Goal: Communication & Community: Participate in discussion

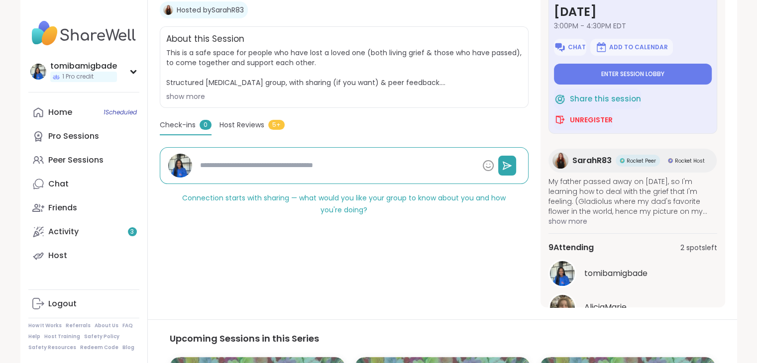
scroll to position [185, 0]
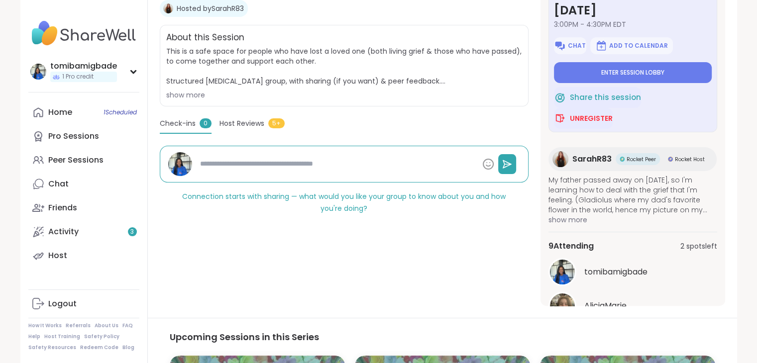
click at [569, 222] on span "show more" at bounding box center [633, 220] width 169 height 10
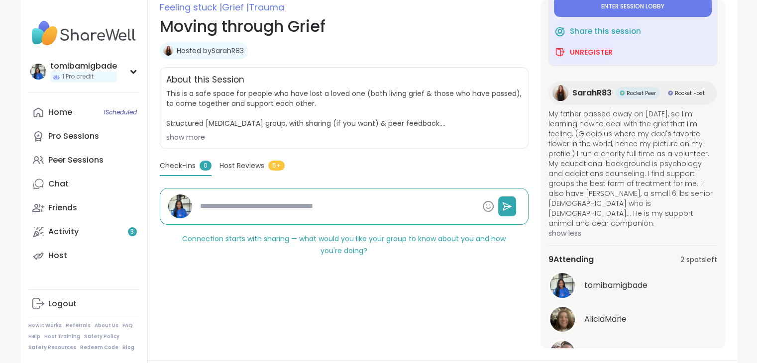
scroll to position [152, 0]
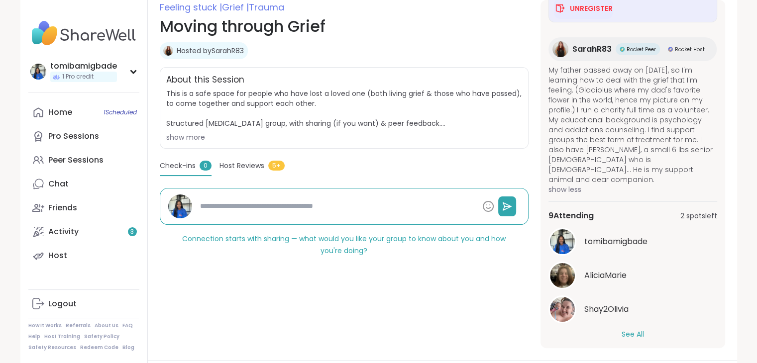
click at [634, 342] on div "in 17 minutes Tuesday, Sep 09 3:00PM - 4:30PM EDT Chat Add to Calendar Enter se…" at bounding box center [633, 174] width 185 height 349
click at [628, 341] on div "in 17 minutes Tuesday, Sep 09 3:00PM - 4:30PM EDT Chat Add to Calendar Enter se…" at bounding box center [633, 174] width 185 height 349
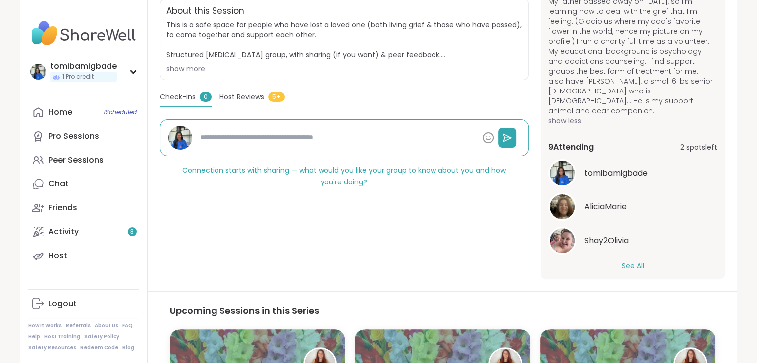
scroll to position [208, 0]
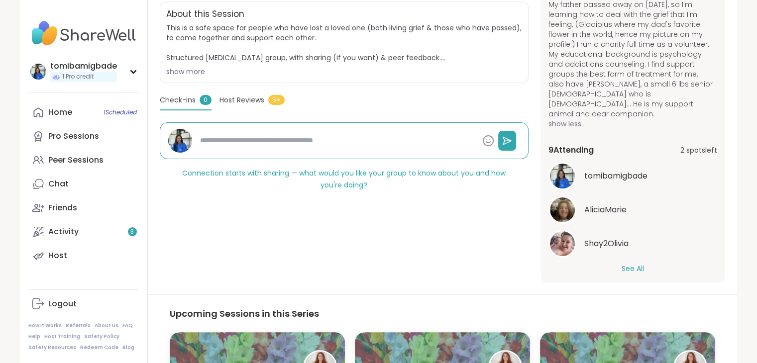
click at [627, 264] on button "See All" at bounding box center [633, 269] width 22 height 10
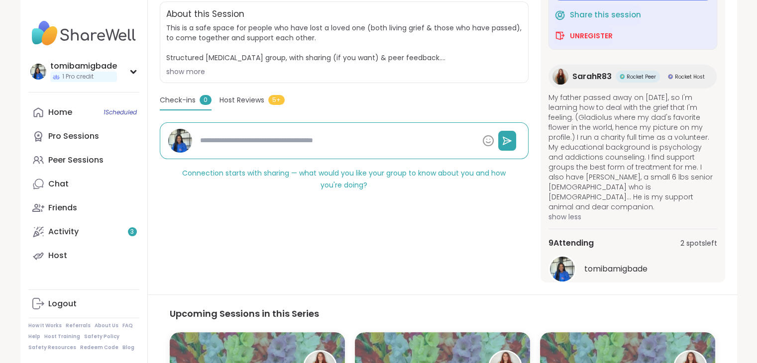
scroll to position [59, 0]
type textarea "*"
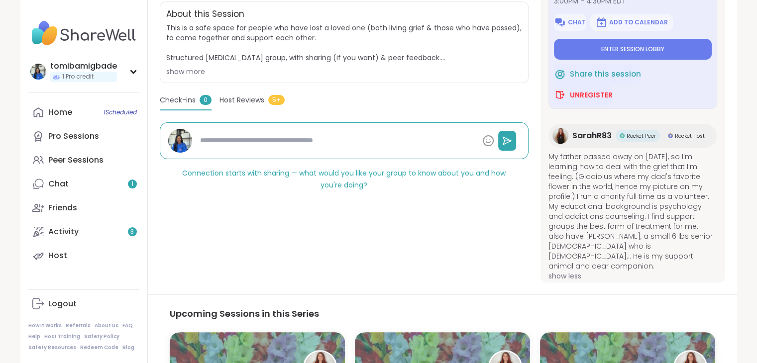
click at [596, 92] on span "Unregister" at bounding box center [591, 95] width 43 height 10
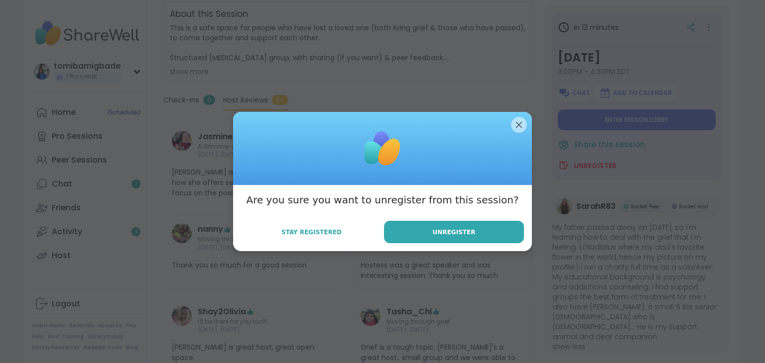
click at [421, 230] on button "Unregister" at bounding box center [454, 232] width 140 height 22
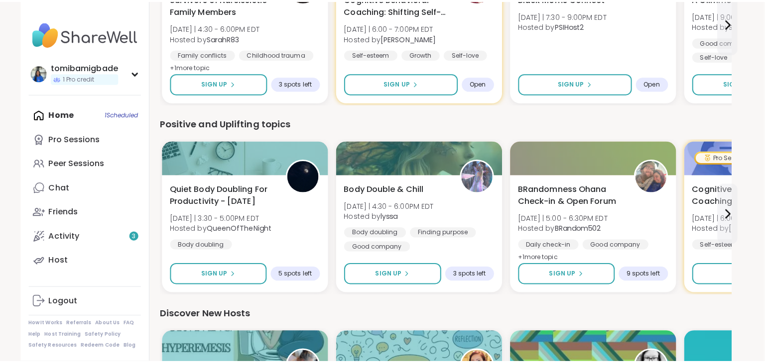
scroll to position [980, 1]
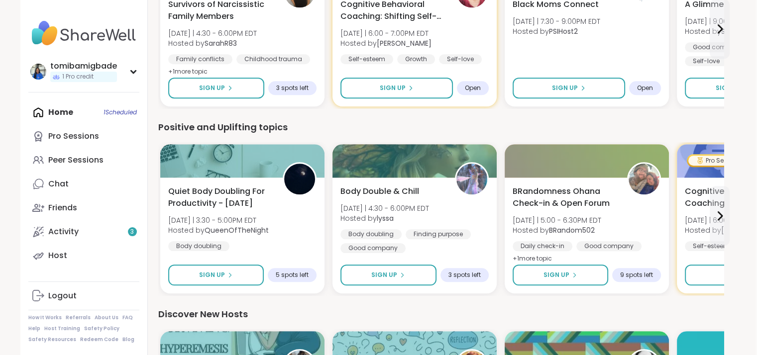
click at [283, 211] on div "Quiet Body Doubling For Productivity - Tuesday Tue 9/9 | 3:30 - 5:00PM EDT Host…" at bounding box center [242, 219] width 148 height 66
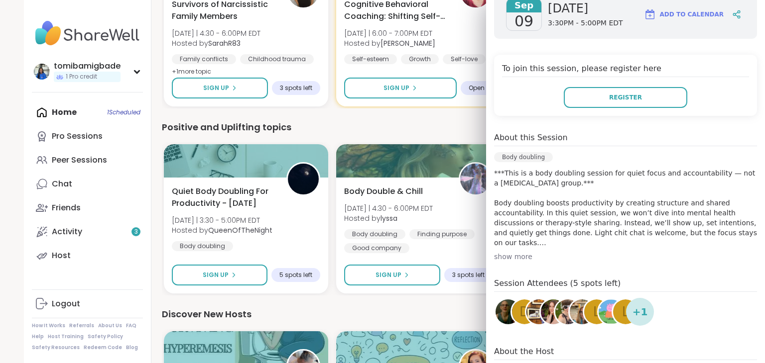
scroll to position [173, 0]
click at [517, 256] on div "show more" at bounding box center [625, 257] width 263 height 10
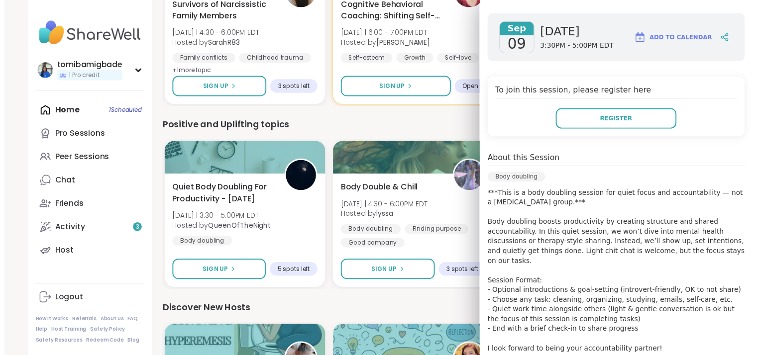
scroll to position [149, 0]
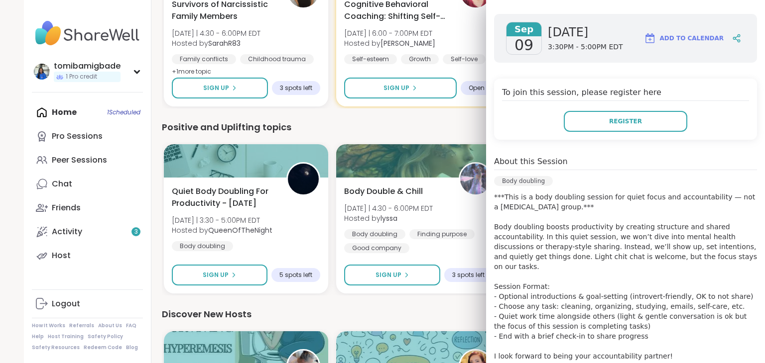
click at [359, 304] on div "We think you'll like these sessions You Are Not Alone With This Sun 9/14 | 12:3…" at bounding box center [445, 37] width 566 height 1331
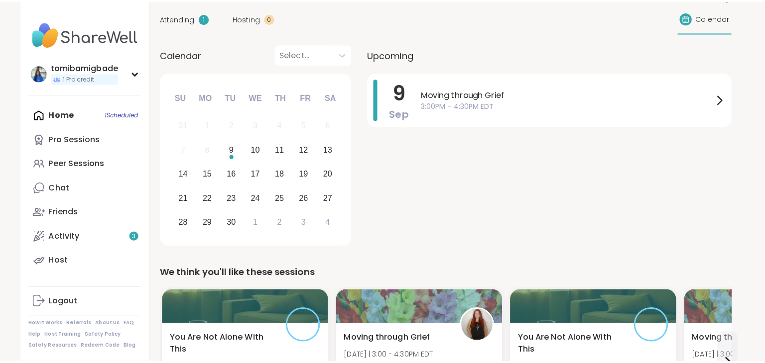
scroll to position [92, 1]
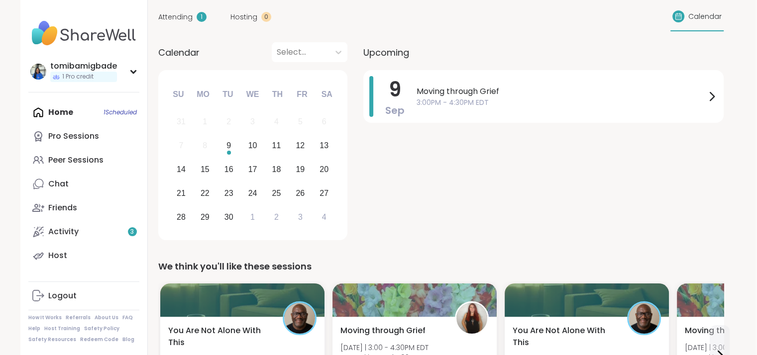
click at [653, 90] on span "Moving through Grief" at bounding box center [561, 92] width 289 height 12
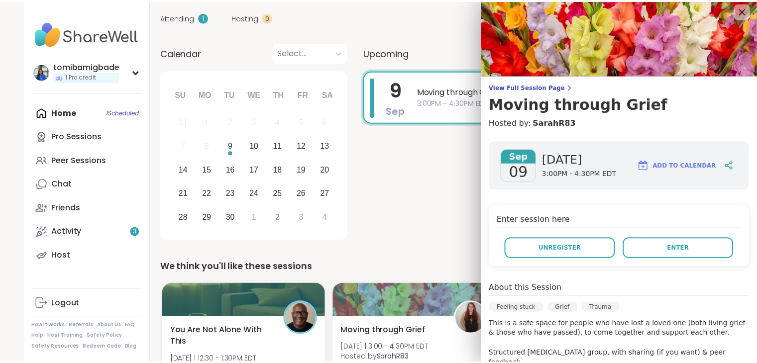
scroll to position [4, 0]
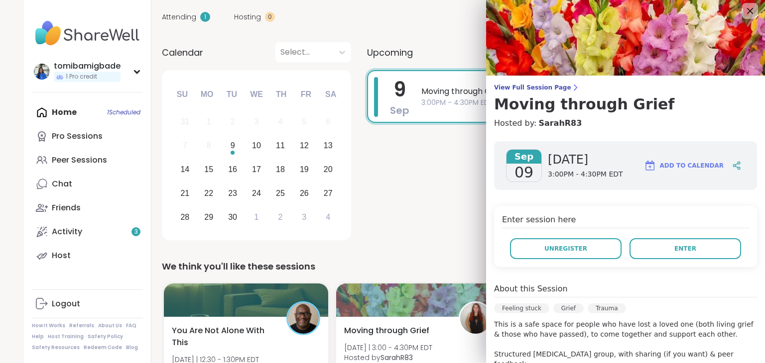
click at [513, 100] on h3 "Moving through Grief" at bounding box center [625, 105] width 263 height 18
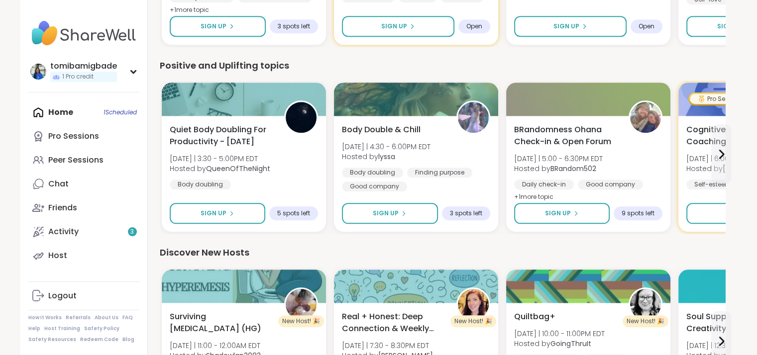
scroll to position [1044, 0]
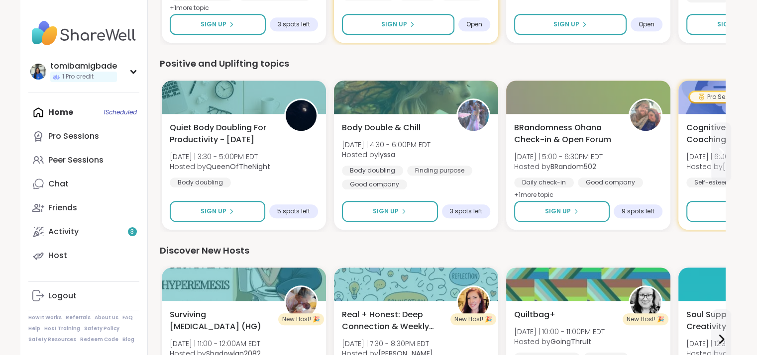
click at [716, 138] on button at bounding box center [721, 152] width 20 height 60
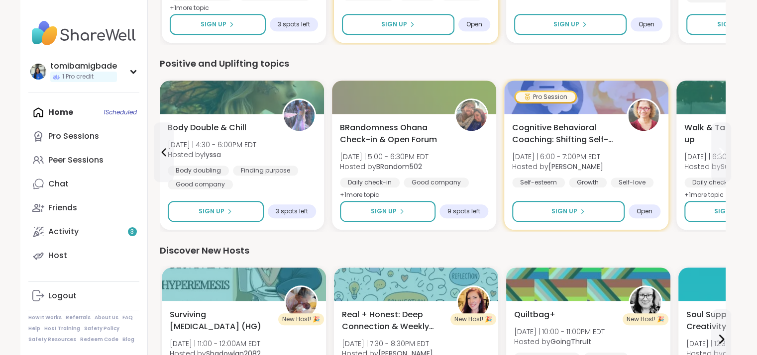
click at [716, 138] on button at bounding box center [721, 152] width 20 height 60
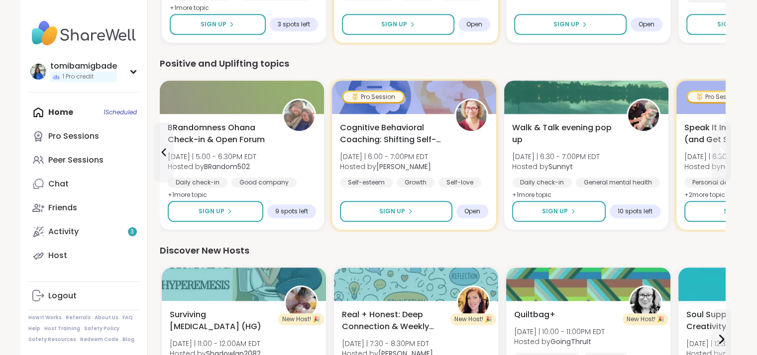
click at [716, 138] on button at bounding box center [721, 152] width 20 height 60
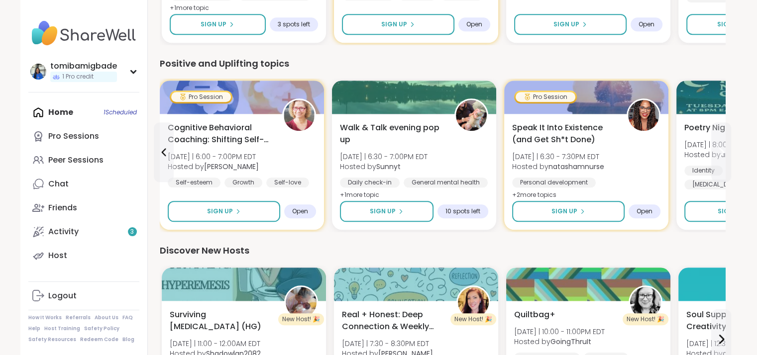
click at [719, 150] on icon at bounding box center [721, 152] width 12 height 12
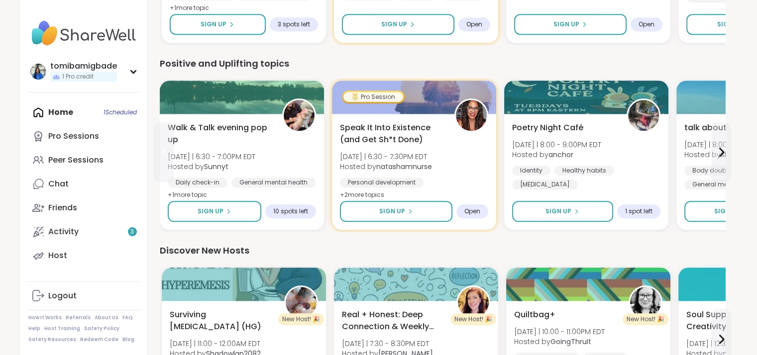
click at [168, 156] on icon at bounding box center [164, 152] width 12 height 12
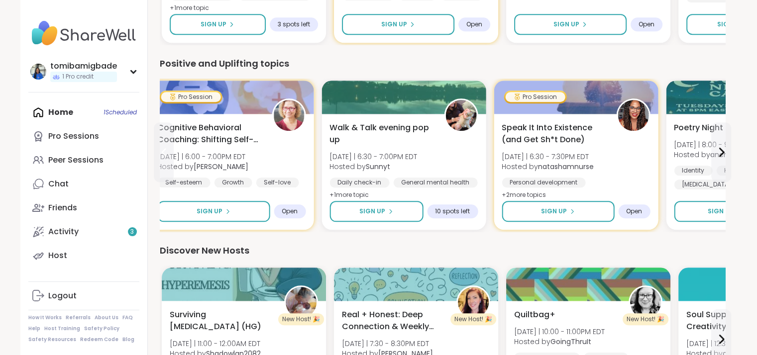
click at [168, 156] on icon at bounding box center [164, 152] width 12 height 12
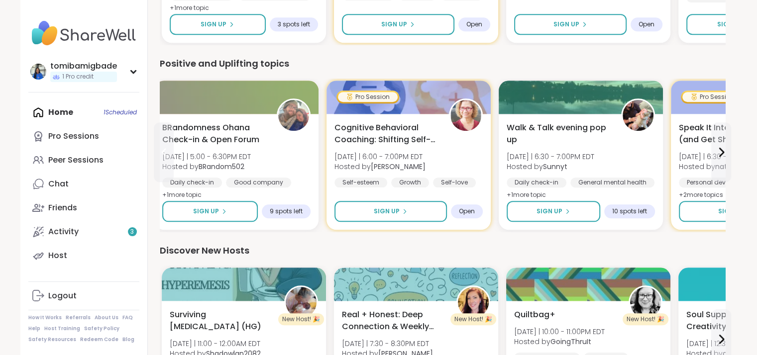
click at [168, 156] on icon at bounding box center [164, 152] width 12 height 12
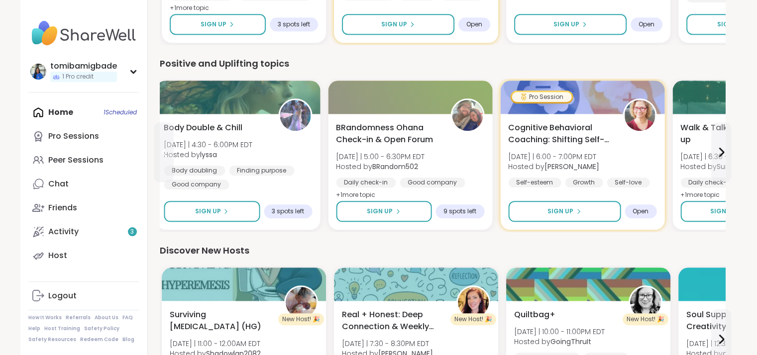
click at [168, 156] on icon at bounding box center [164, 152] width 12 height 12
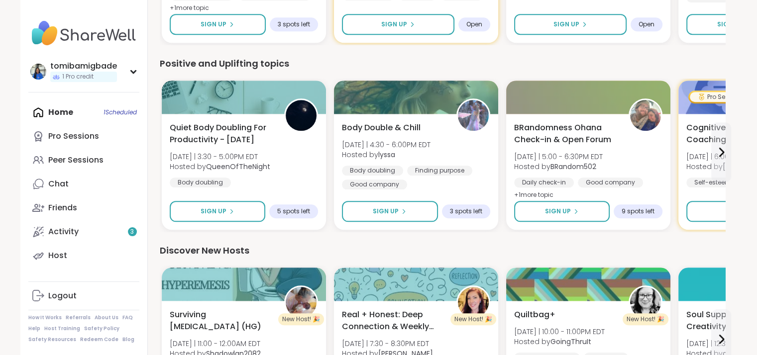
click at [241, 216] on button "Sign Up" at bounding box center [218, 211] width 96 height 21
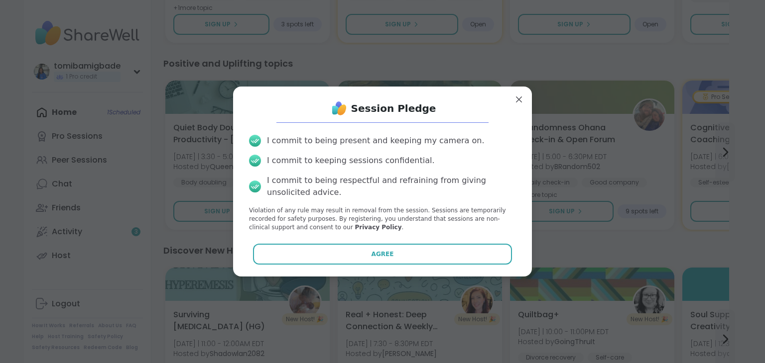
click at [341, 252] on button "Agree" at bounding box center [382, 254] width 259 height 21
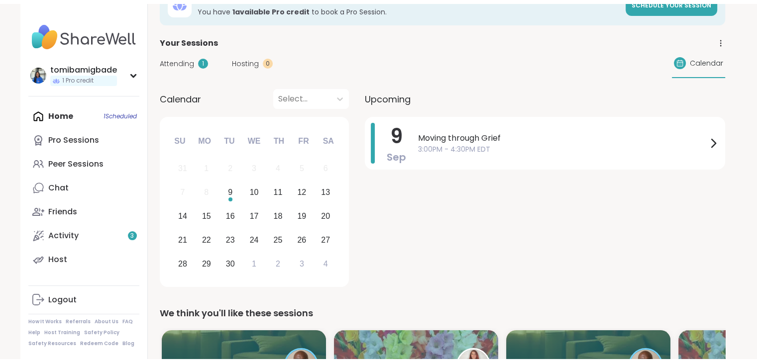
scroll to position [58, 0]
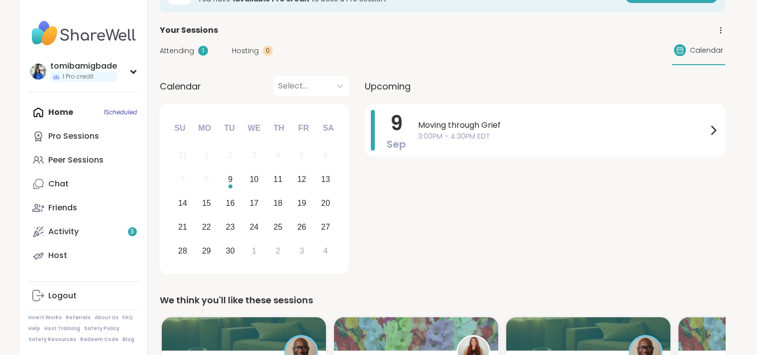
click at [669, 135] on span "3:00PM - 4:30PM EDT" at bounding box center [562, 136] width 289 height 10
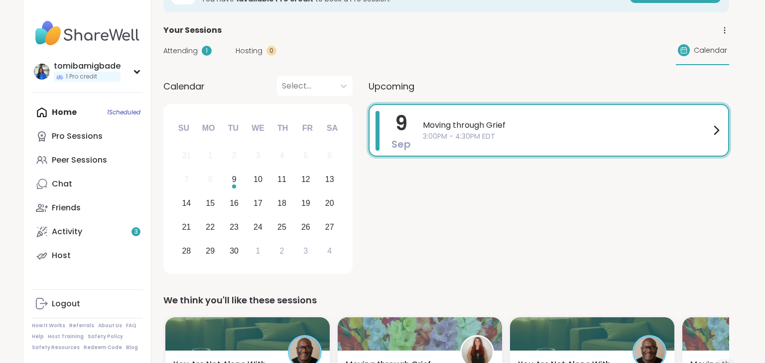
click at [430, 228] on div "9 Sep Moving through Grief 3:00PM - 4:30PM EDT" at bounding box center [548, 191] width 360 height 174
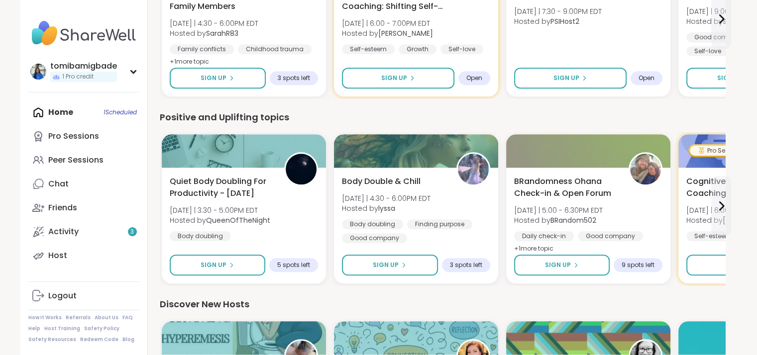
scroll to position [991, 0]
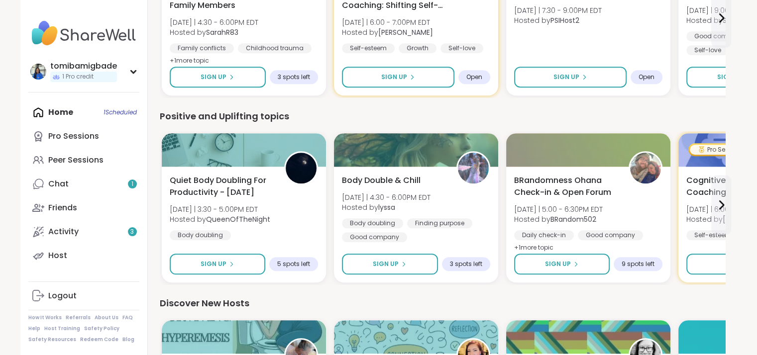
click at [657, 27] on div "Black Moms Connect Tue 9/9 | 7:30 - 9:00PM EDT Hosted by PSIHost2" at bounding box center [588, 10] width 148 height 44
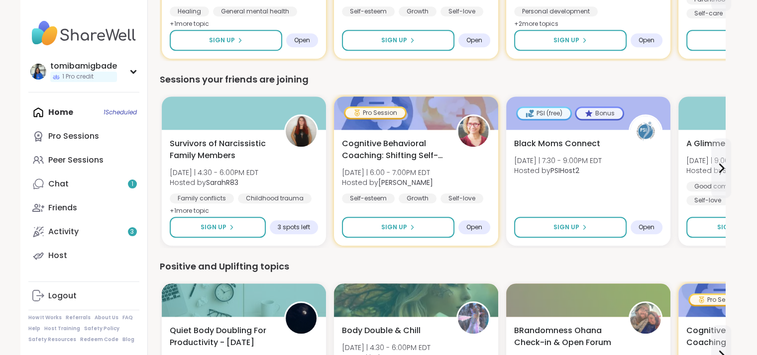
scroll to position [832, 0]
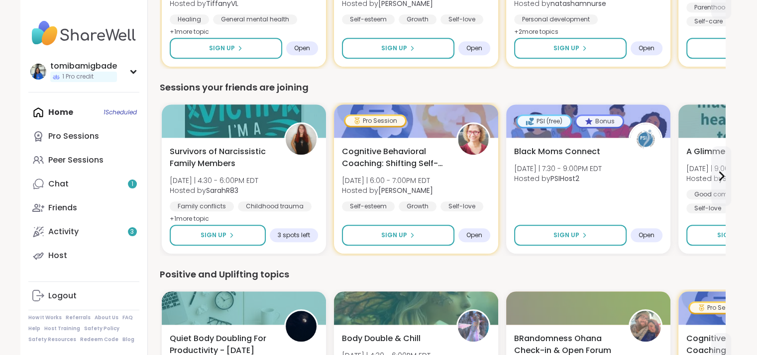
click at [106, 187] on link "Chat 1" at bounding box center [83, 184] width 111 height 24
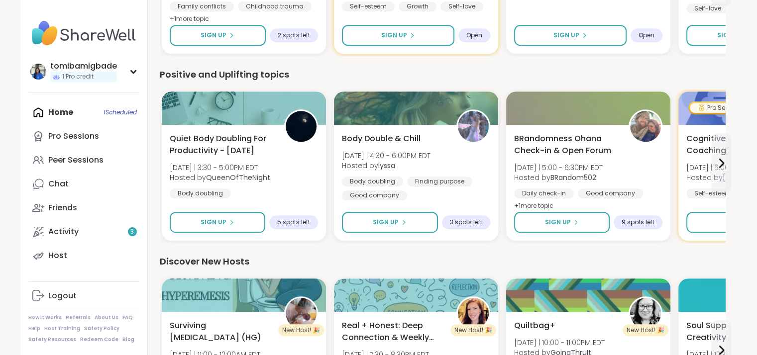
scroll to position [1030, 0]
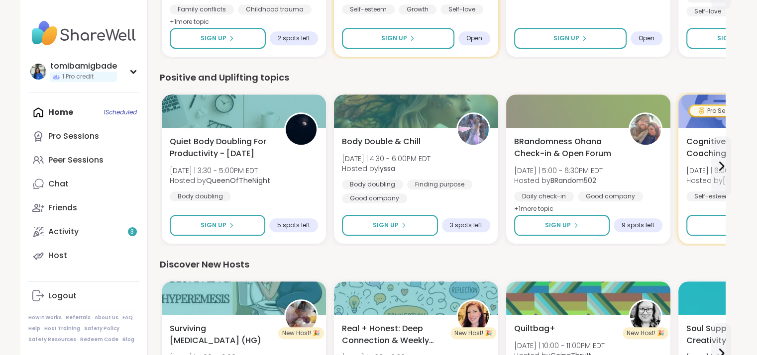
click at [236, 223] on button "Sign Up" at bounding box center [218, 225] width 96 height 21
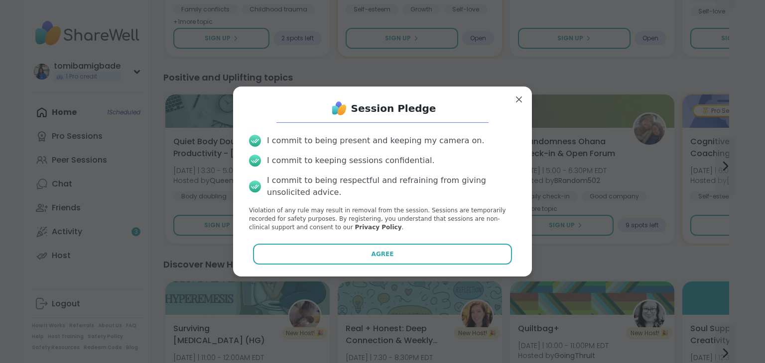
click at [360, 249] on button "Agree" at bounding box center [382, 254] width 259 height 21
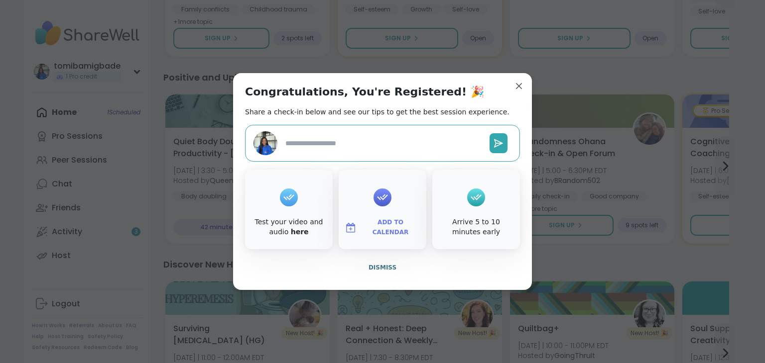
click at [382, 267] on span "Dismiss" at bounding box center [382, 267] width 28 height 7
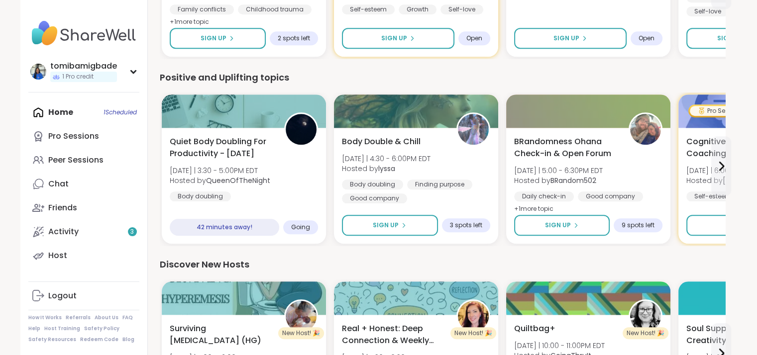
click at [89, 186] on link "Chat" at bounding box center [83, 184] width 111 height 24
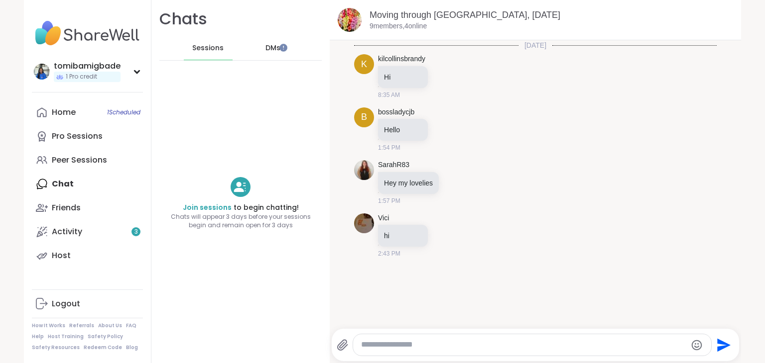
click at [92, 187] on div "Home 1 Scheduled Pro Sessions Peer Sessions Chat Friends Activity 3 Host" at bounding box center [87, 184] width 111 height 167
click at [86, 156] on div "Peer Sessions" at bounding box center [79, 160] width 55 height 11
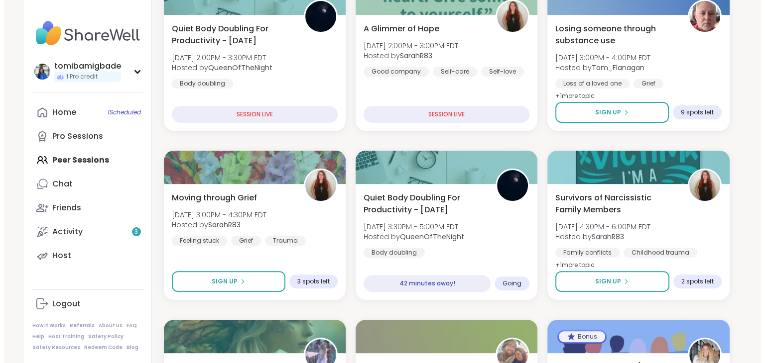
scroll to position [214, 0]
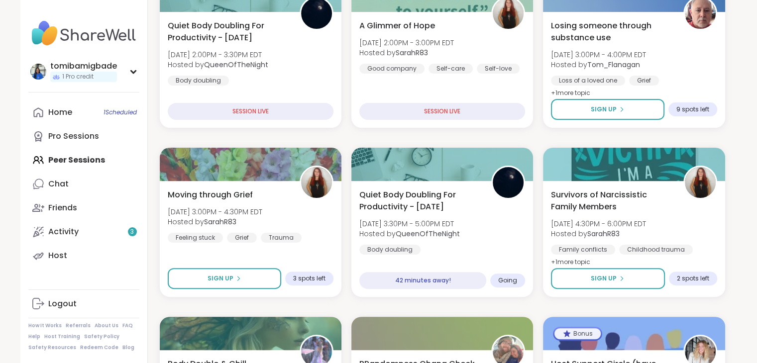
click at [424, 196] on span "Quiet Body Doubling For Productivity - [DATE]" at bounding box center [419, 201] width 121 height 24
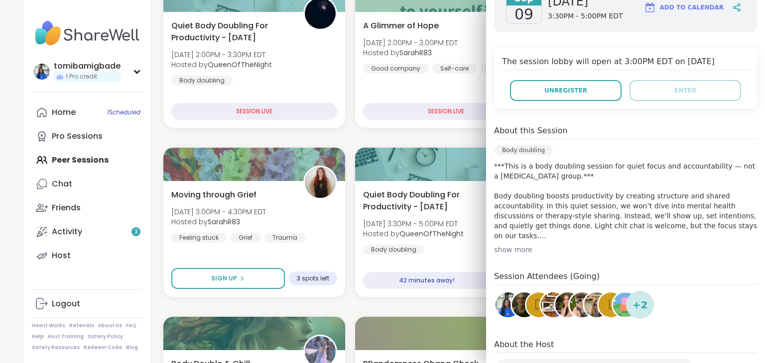
scroll to position [228, 0]
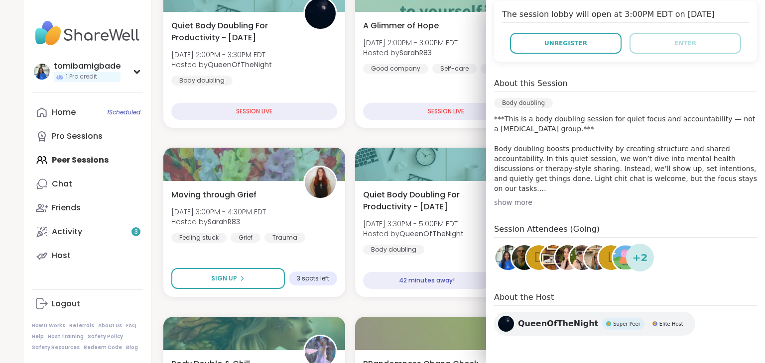
click at [502, 203] on div "show more" at bounding box center [625, 203] width 263 height 10
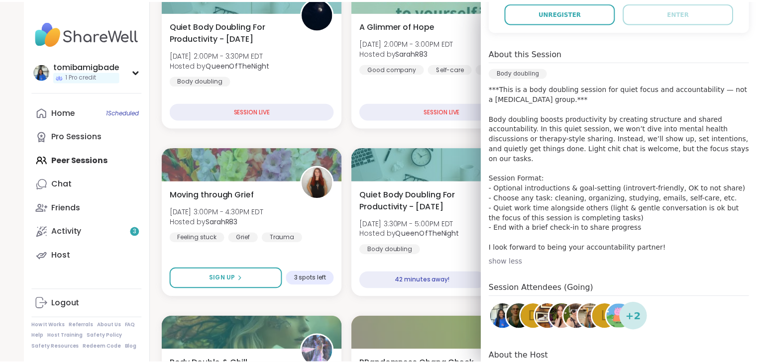
scroll to position [0, 0]
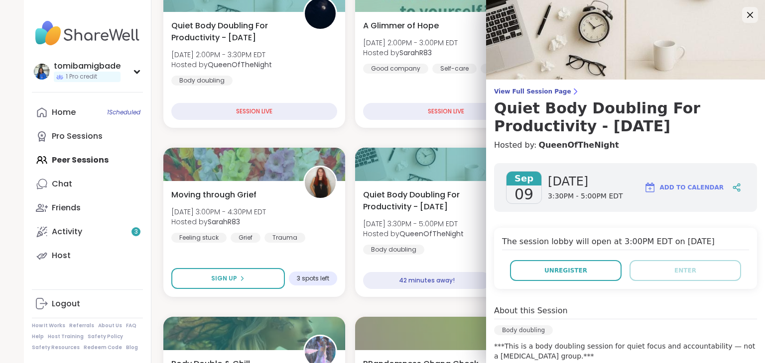
click at [744, 19] on icon at bounding box center [750, 15] width 12 height 12
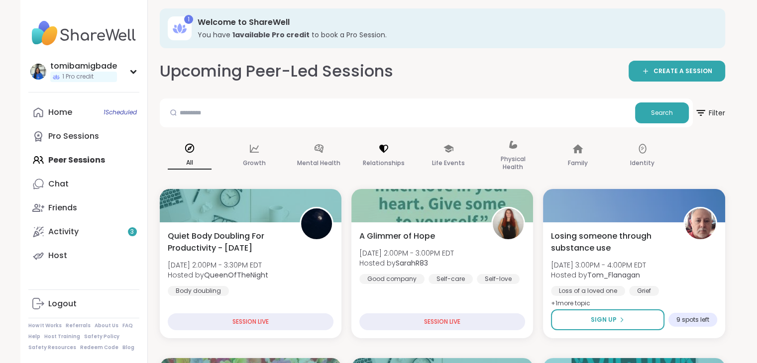
scroll to position [2, 0]
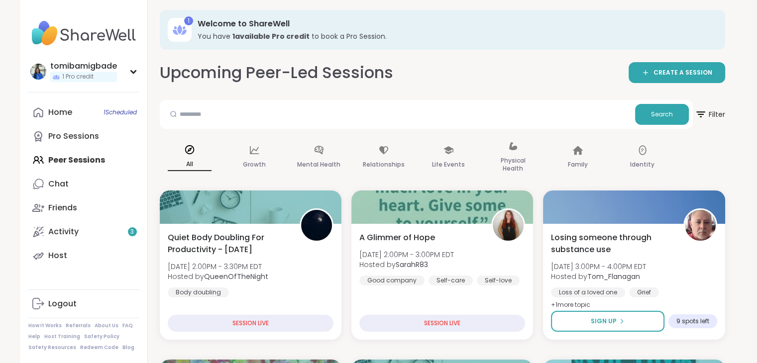
click at [76, 160] on div "Home 1 Scheduled Pro Sessions Peer Sessions Chat Friends Activity 3 Host" at bounding box center [83, 184] width 111 height 167
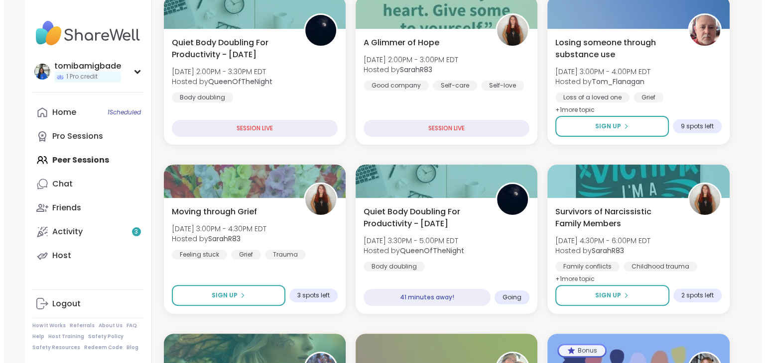
scroll to position [202, 0]
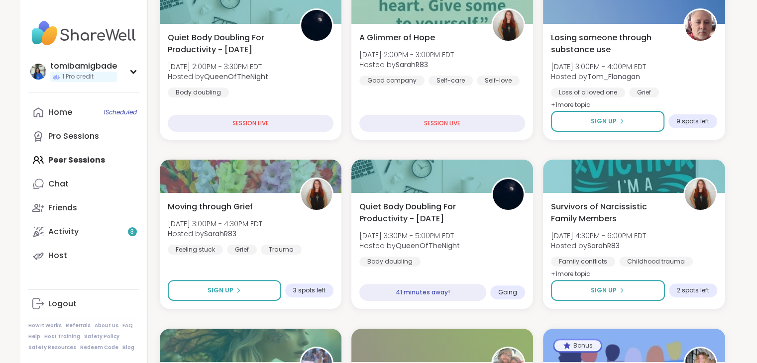
drag, startPoint x: 497, startPoint y: 283, endPoint x: 480, endPoint y: 233, distance: 53.1
drag, startPoint x: 480, startPoint y: 233, endPoint x: 455, endPoint y: 227, distance: 26.7
click at [455, 227] on div "Quiet Body Doubling For Productivity - Tuesday Tue, Sep 09 | 3:30PM - 5:00PM ED…" at bounding box center [442, 234] width 166 height 66
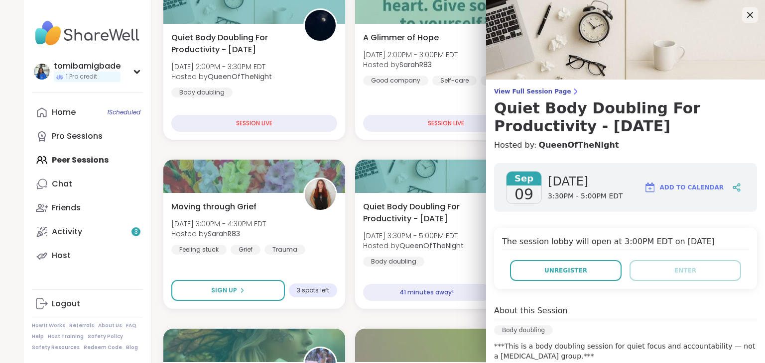
click at [596, 274] on button "Unregister" at bounding box center [566, 270] width 112 height 21
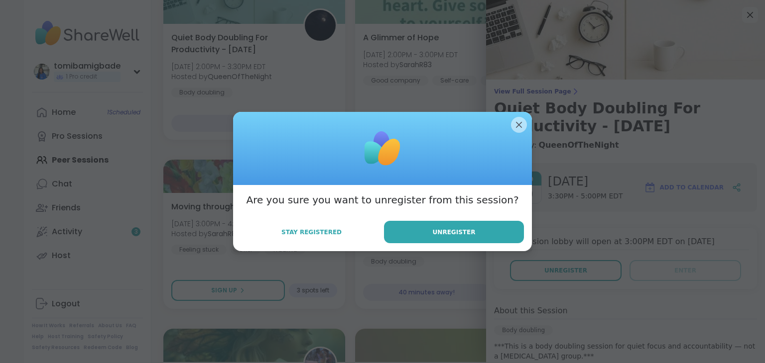
click at [427, 224] on button "Unregister" at bounding box center [454, 232] width 140 height 22
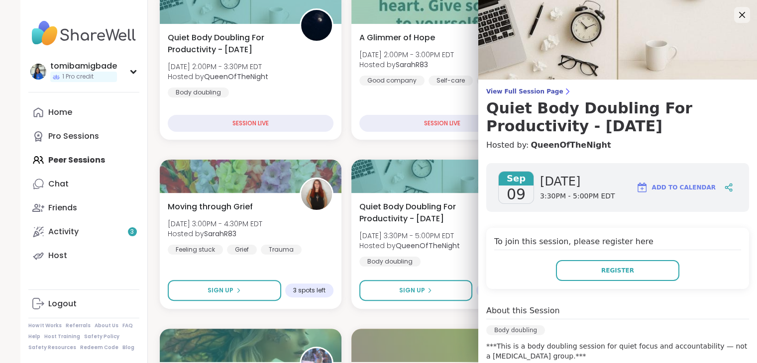
click at [230, 294] on span "Sign Up" at bounding box center [221, 290] width 26 height 9
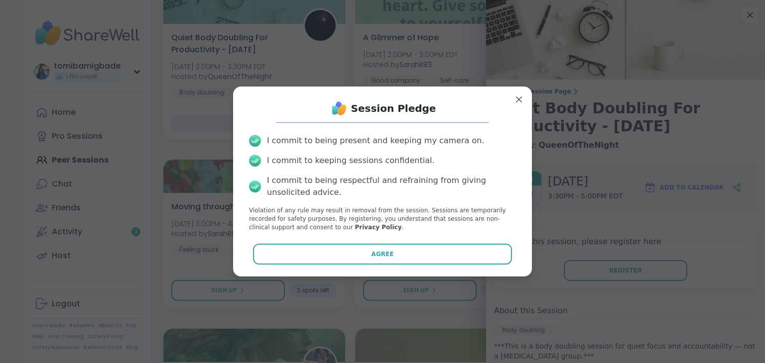
click at [347, 257] on button "Agree" at bounding box center [382, 254] width 259 height 21
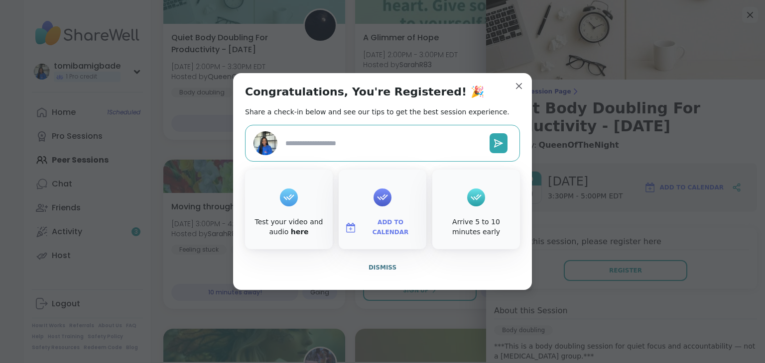
click at [384, 271] on span "Dismiss" at bounding box center [382, 267] width 28 height 7
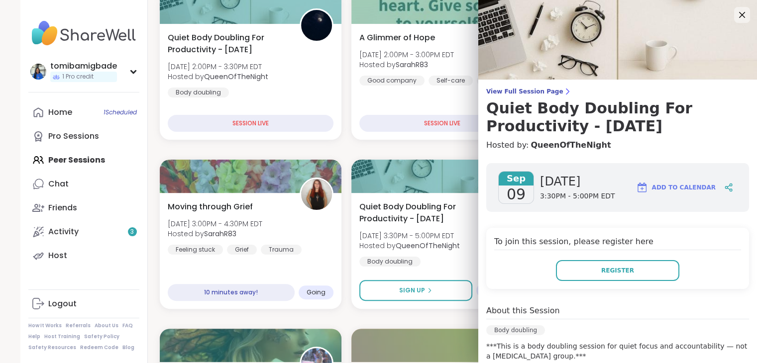
click at [739, 14] on icon at bounding box center [742, 15] width 6 height 6
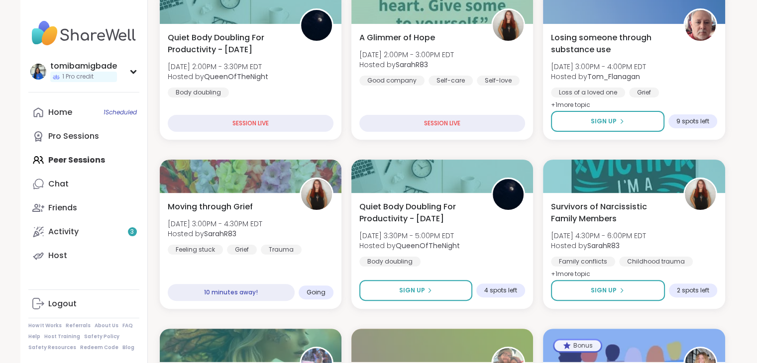
click at [235, 226] on span "[DATE] 3:00PM - 4:30PM EDT" at bounding box center [215, 224] width 95 height 10
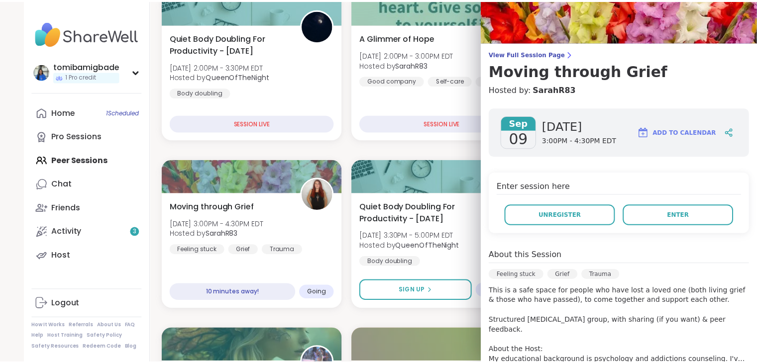
scroll to position [0, 0]
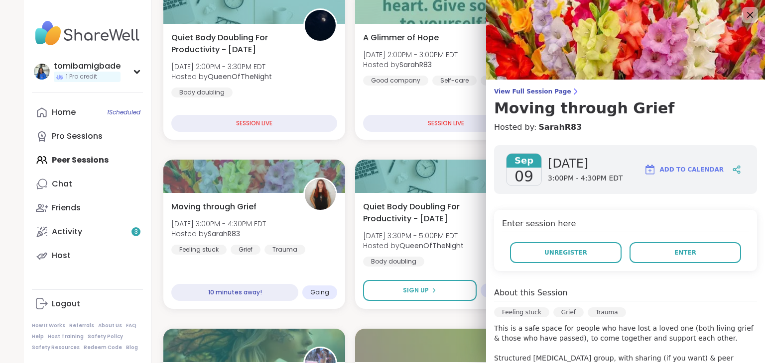
click at [531, 106] on h3 "Moving through Grief" at bounding box center [625, 109] width 263 height 18
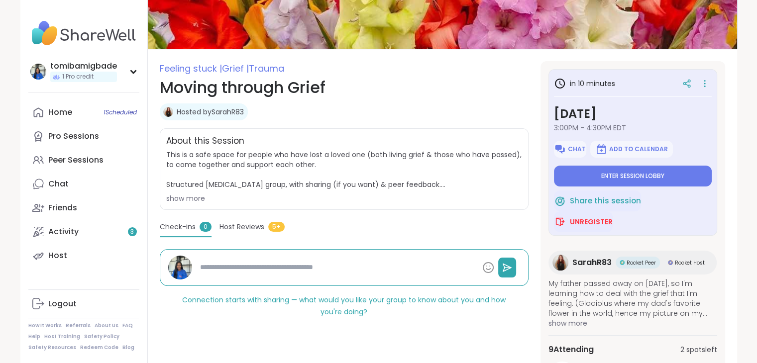
scroll to position [82, 0]
click at [641, 170] on button "Enter session lobby" at bounding box center [633, 175] width 158 height 21
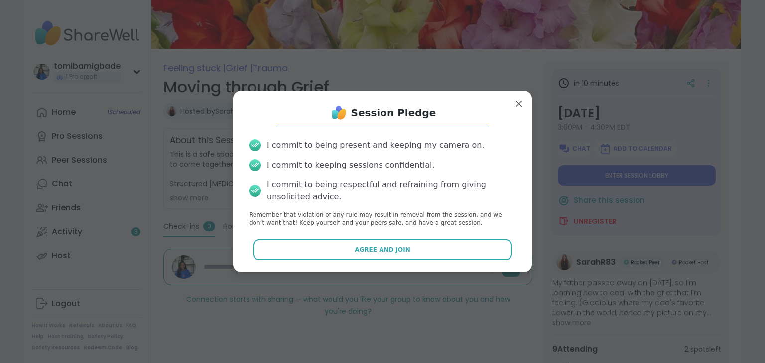
click at [336, 244] on button "Agree and Join" at bounding box center [382, 249] width 259 height 21
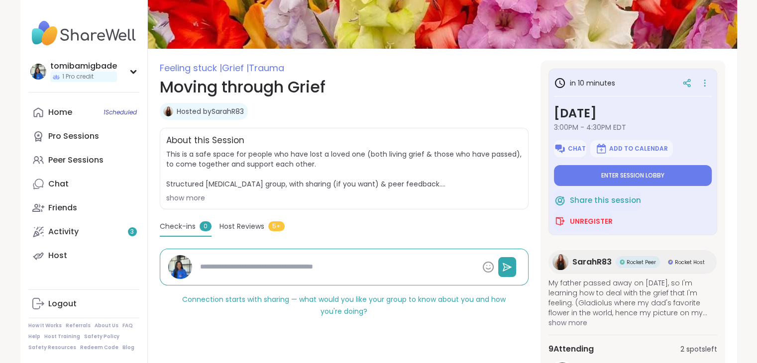
type textarea "*"
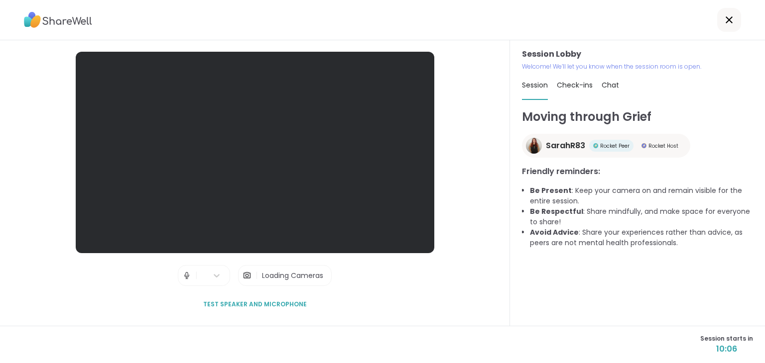
click at [290, 280] on span "Loading Cameras" at bounding box center [292, 276] width 61 height 10
click at [31, 178] on div "Session Lobby | | Loading Cameras Test speaker and microphone" at bounding box center [255, 183] width 510 height 286
drag, startPoint x: 31, startPoint y: 178, endPoint x: 23, endPoint y: 54, distance: 123.7
click at [23, 54] on div "Session Lobby | | Loading Cameras Test speaker and microphone" at bounding box center [255, 183] width 510 height 286
click at [302, 275] on span "Loading Cameras" at bounding box center [292, 276] width 61 height 10
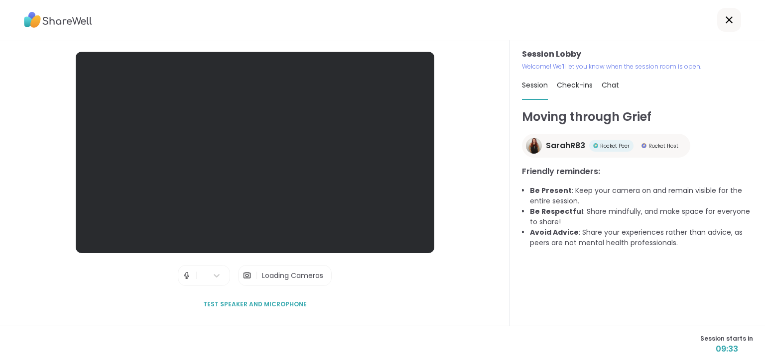
click at [313, 320] on div "Session Lobby | | Loading Cameras Test speaker and microphone" at bounding box center [255, 183] width 510 height 286
click at [212, 273] on icon at bounding box center [217, 276] width 10 height 10
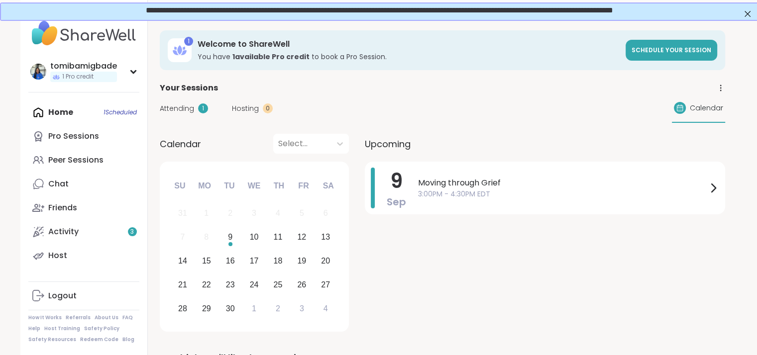
click at [508, 184] on span "Moving through Grief" at bounding box center [562, 183] width 289 height 12
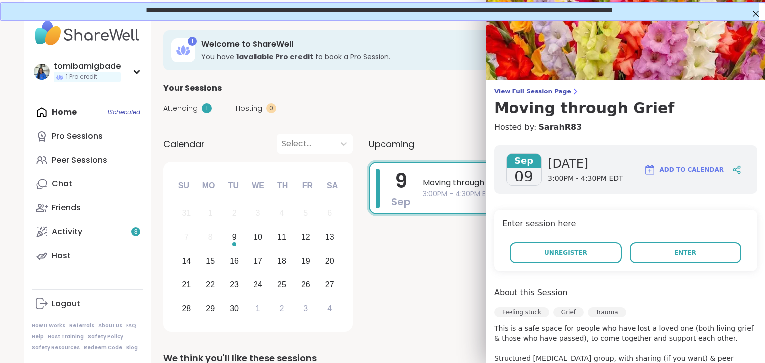
click at [630, 256] on button "Enter" at bounding box center [685, 252] width 112 height 21
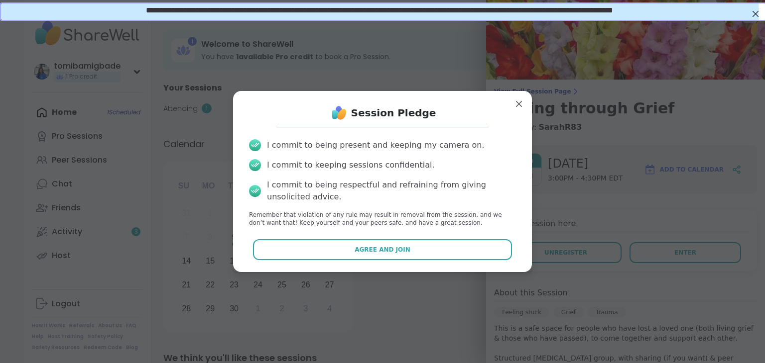
click at [334, 250] on button "Agree and Join" at bounding box center [382, 249] width 259 height 21
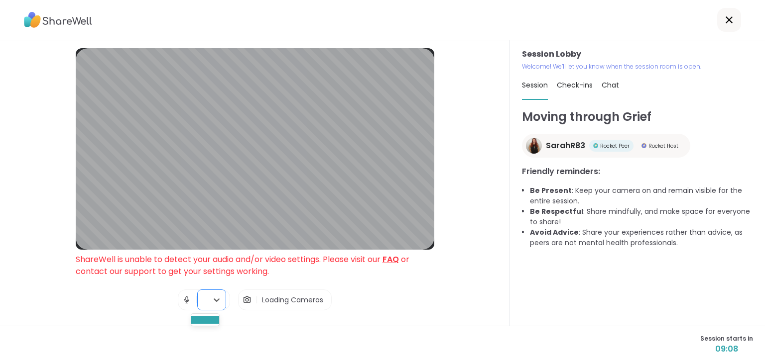
click at [198, 295] on div at bounding box center [203, 300] width 10 height 20
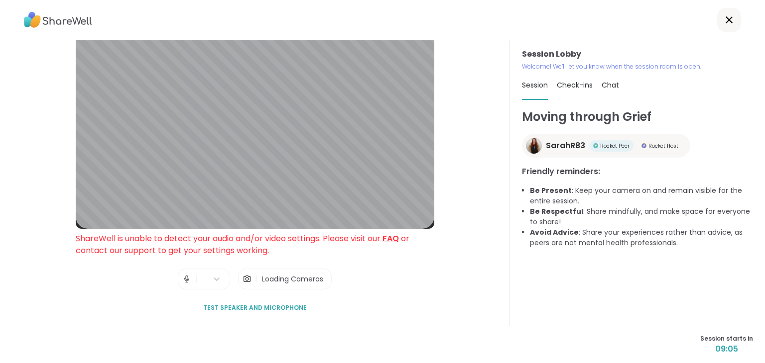
click at [263, 279] on span "Loading Cameras" at bounding box center [292, 279] width 61 height 10
click at [242, 275] on img at bounding box center [246, 279] width 9 height 20
click at [183, 273] on img at bounding box center [186, 279] width 9 height 20
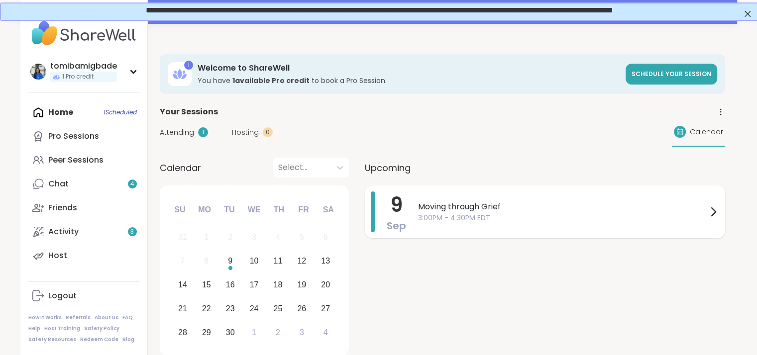
click at [509, 210] on span "Moving through Grief" at bounding box center [562, 207] width 289 height 12
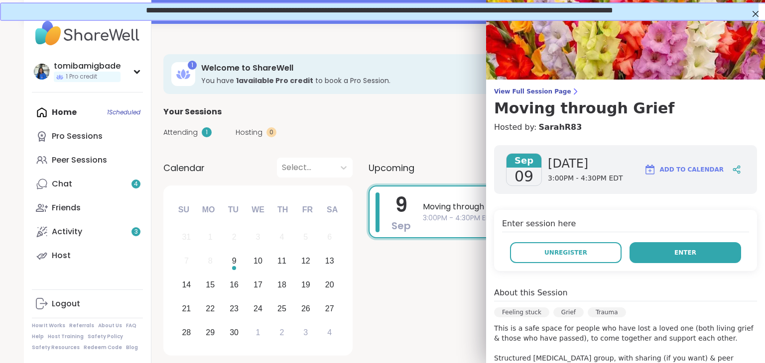
click at [566, 253] on button "Enter" at bounding box center [685, 252] width 112 height 21
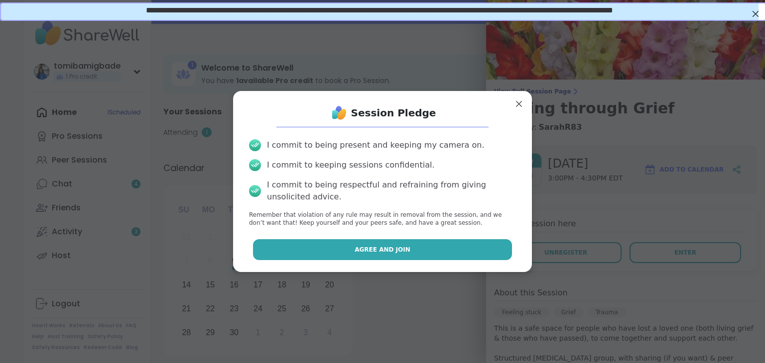
click at [366, 257] on button "Agree and Join" at bounding box center [382, 249] width 259 height 21
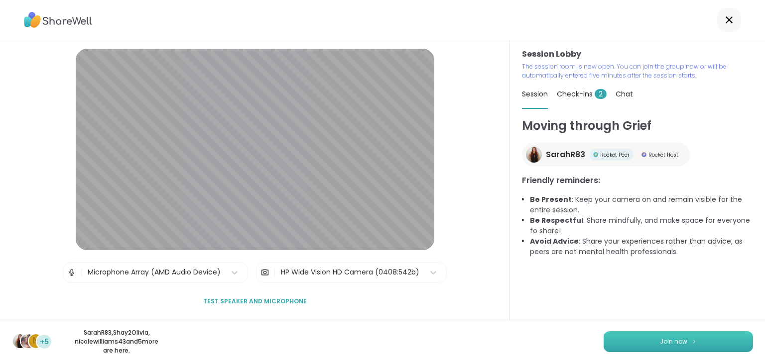
click at [566, 337] on button "Join now" at bounding box center [677, 342] width 149 height 21
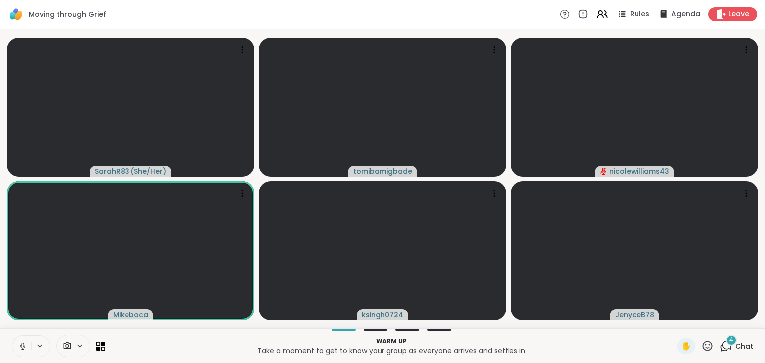
click at [25, 345] on icon at bounding box center [22, 346] width 9 height 9
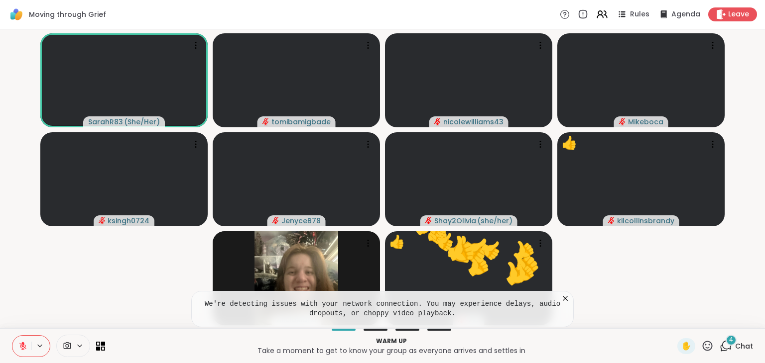
click at [566, 342] on icon at bounding box center [708, 346] width 10 height 10
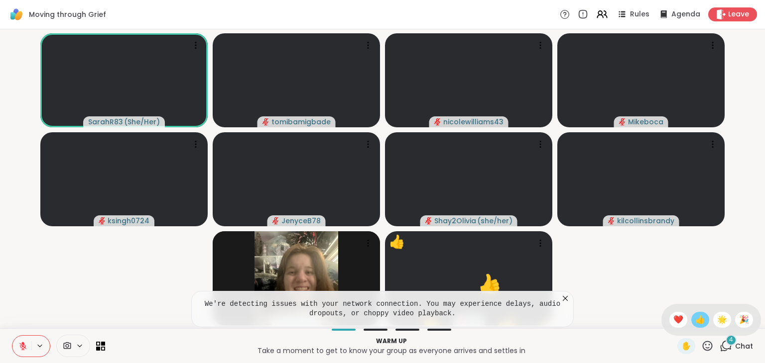
click at [566, 317] on span "👍" at bounding box center [700, 320] width 10 height 12
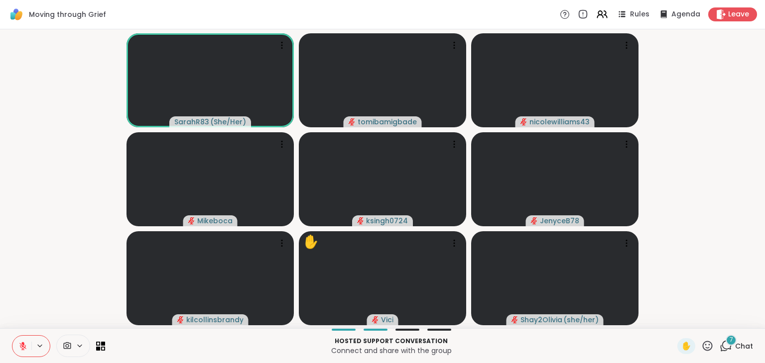
click at [566, 343] on span "Chat" at bounding box center [744, 347] width 18 height 10
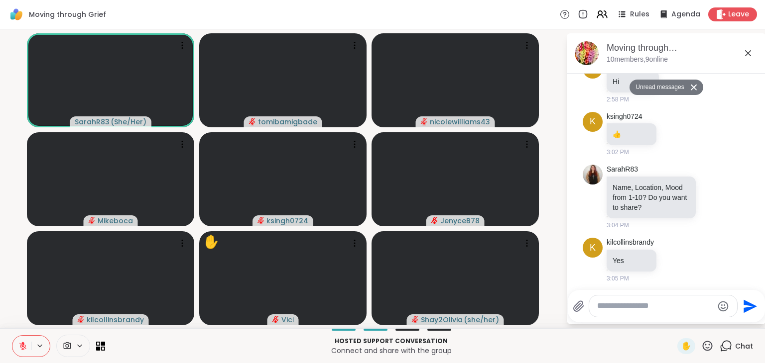
scroll to position [527, 0]
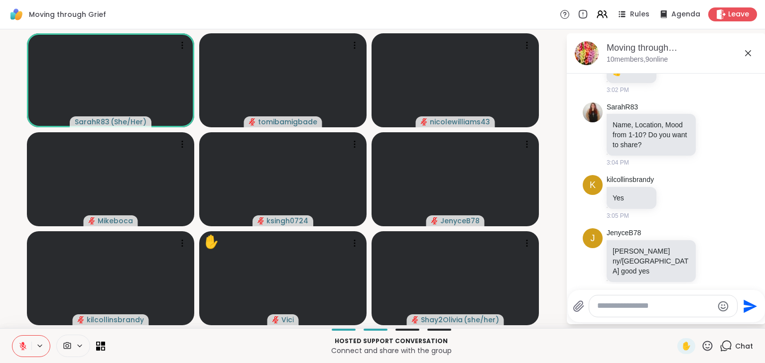
click at [566, 307] on textarea "Type your message" at bounding box center [655, 306] width 116 height 10
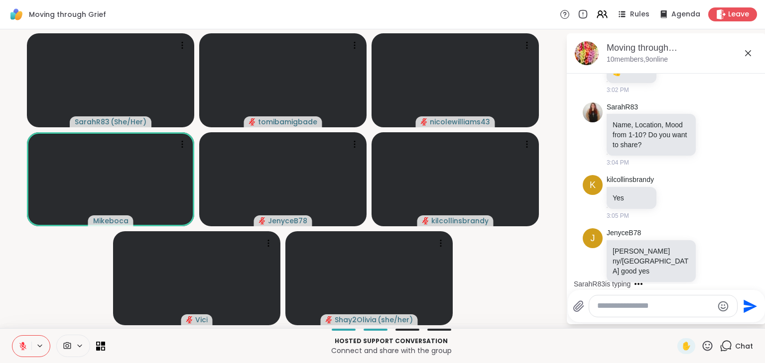
scroll to position [580, 0]
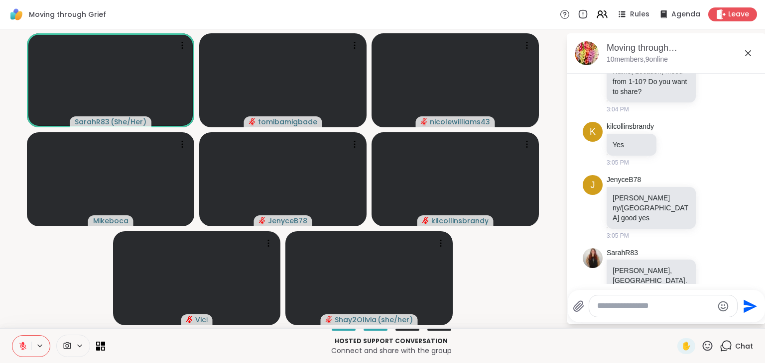
click at [22, 347] on icon at bounding box center [22, 346] width 9 height 9
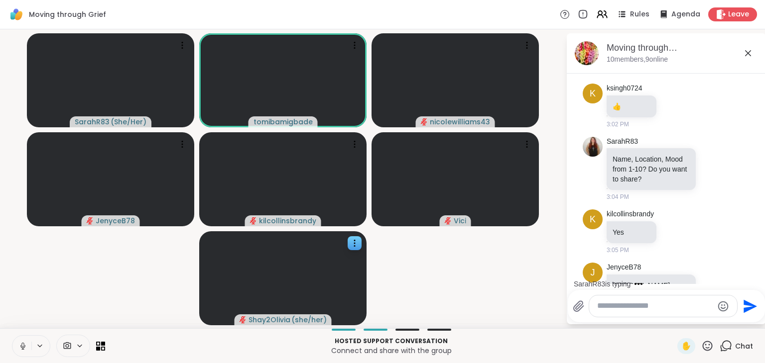
scroll to position [643, 0]
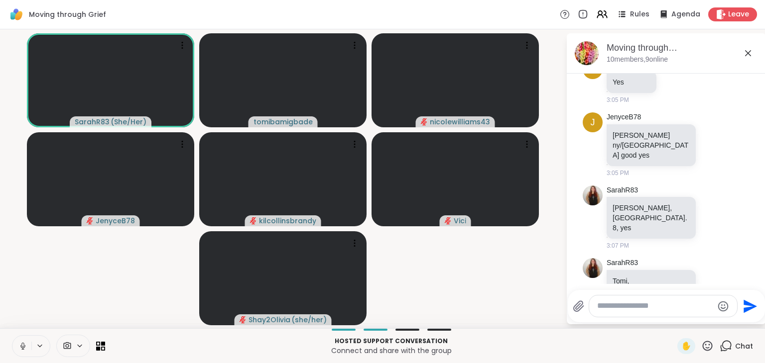
click at [20, 346] on icon at bounding box center [22, 346] width 5 height 3
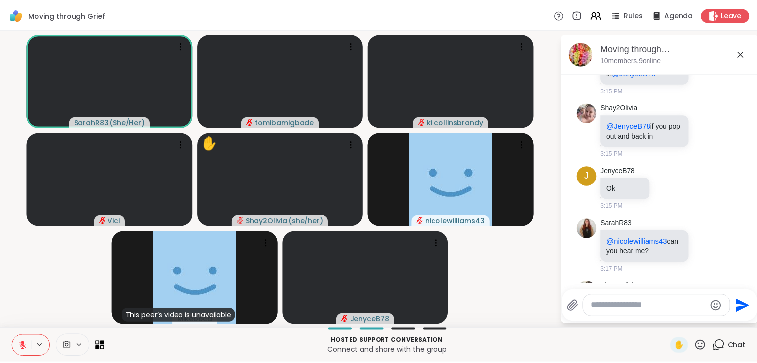
scroll to position [1818, 0]
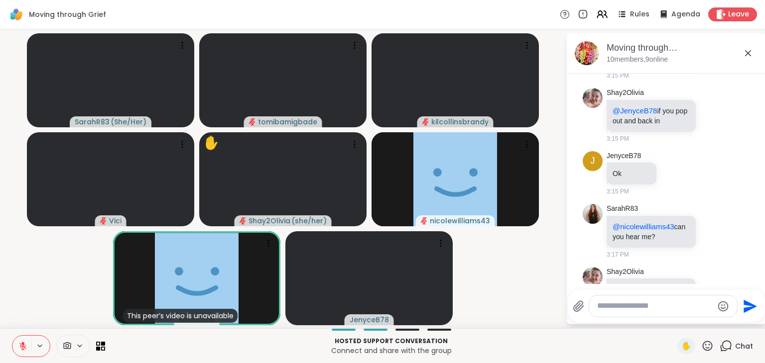
click at [566, 347] on icon at bounding box center [707, 346] width 12 height 12
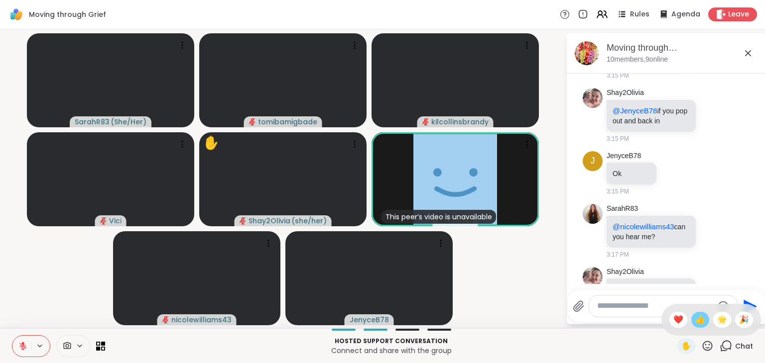
click at [566, 320] on span "👍" at bounding box center [700, 320] width 10 height 12
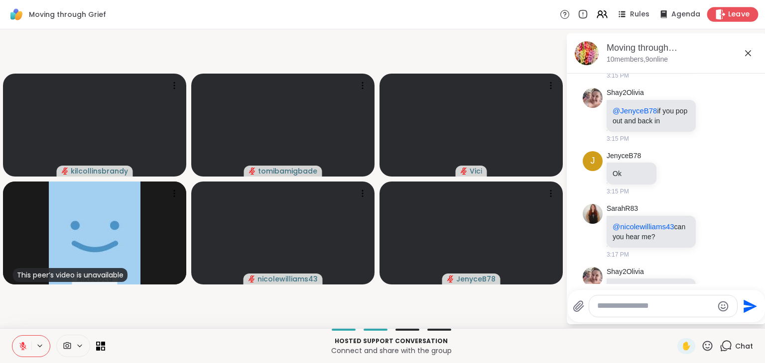
click at [566, 13] on span "Leave" at bounding box center [739, 14] width 22 height 10
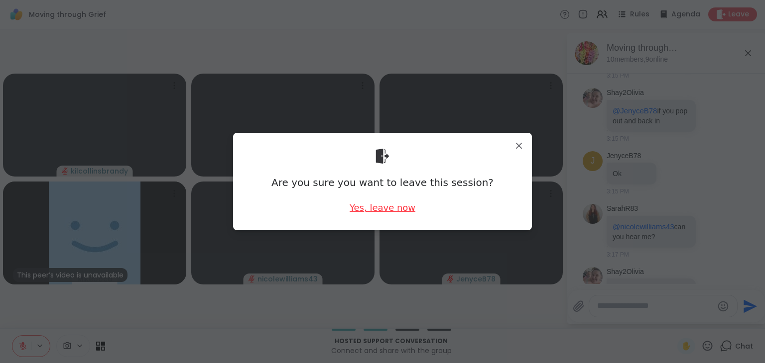
click at [371, 210] on div "Yes, leave now" at bounding box center [383, 208] width 66 height 12
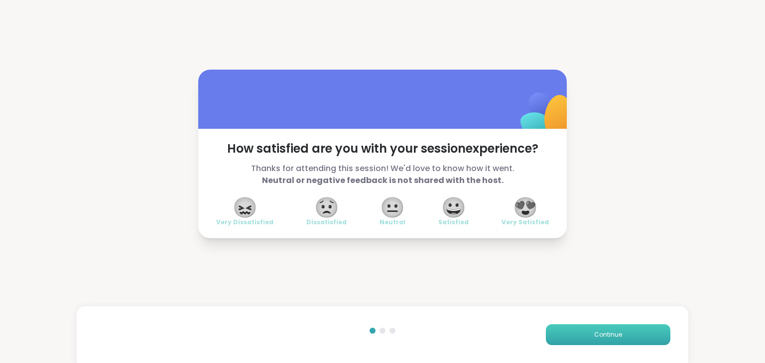
click at [566, 327] on button "Continue" at bounding box center [608, 335] width 124 height 21
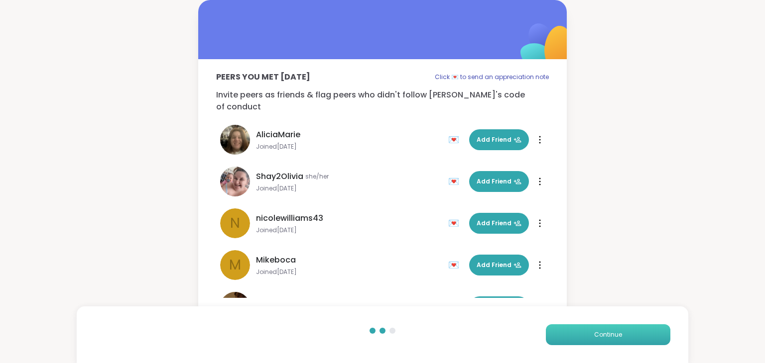
click at [566, 331] on span "Continue" at bounding box center [608, 335] width 28 height 9
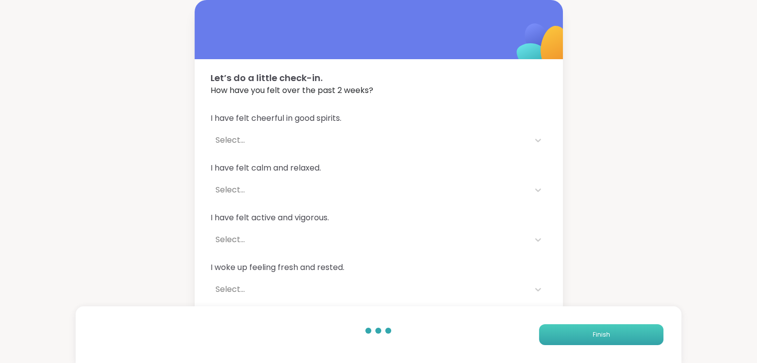
click at [566, 331] on span "Finish" at bounding box center [600, 335] width 17 height 9
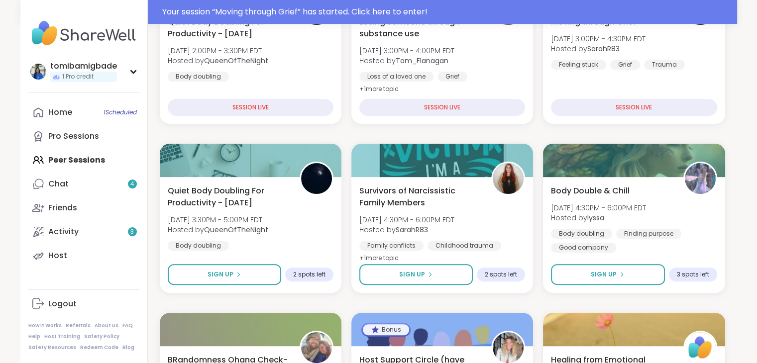
scroll to position [242, 0]
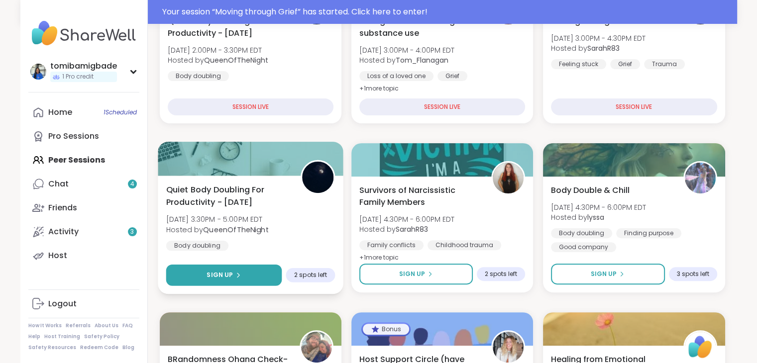
click at [253, 276] on button "Sign Up" at bounding box center [224, 275] width 116 height 21
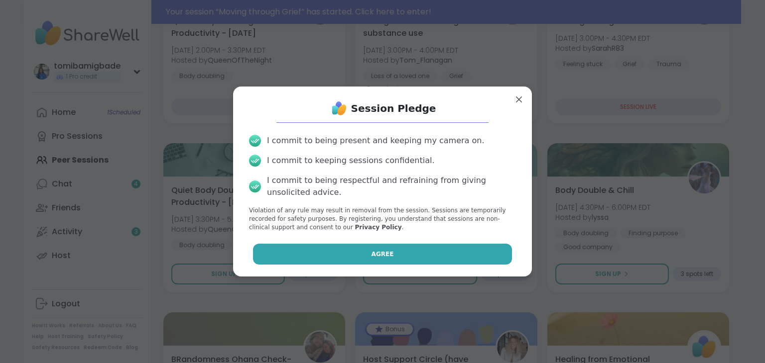
click at [309, 256] on button "Agree" at bounding box center [382, 254] width 259 height 21
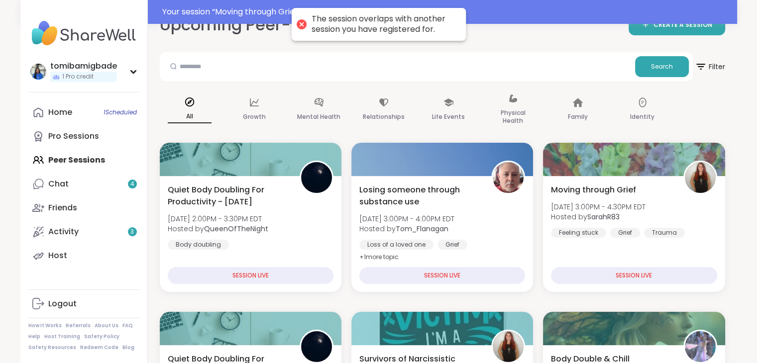
scroll to position [0, 0]
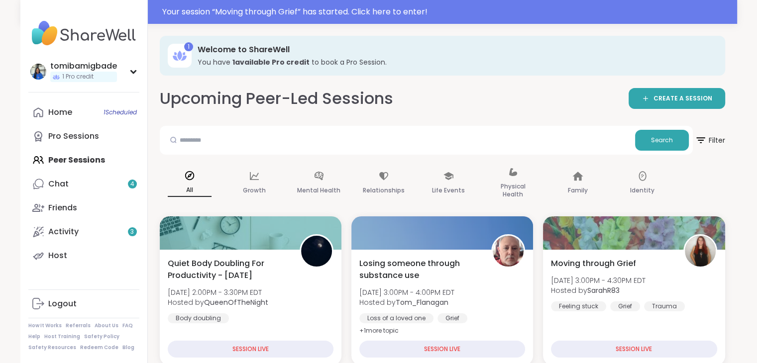
click at [84, 161] on div "Home 1 Scheduled Pro Sessions Peer Sessions Chat 4 Friends Activity 3 Host" at bounding box center [83, 184] width 111 height 167
click at [92, 158] on div "Home 1 Scheduled Pro Sessions Peer Sessions Chat 4 Friends Activity 3 Host" at bounding box center [83, 184] width 111 height 167
click at [77, 158] on div "Home 1 Scheduled Pro Sessions Peer Sessions Chat 4 Friends Activity 3 Host" at bounding box center [83, 184] width 111 height 167
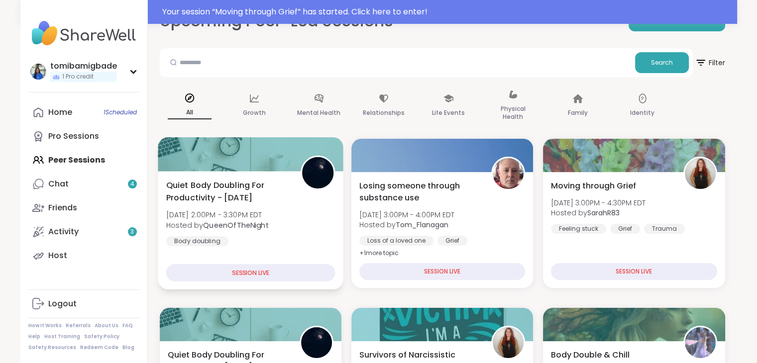
scroll to position [81, 0]
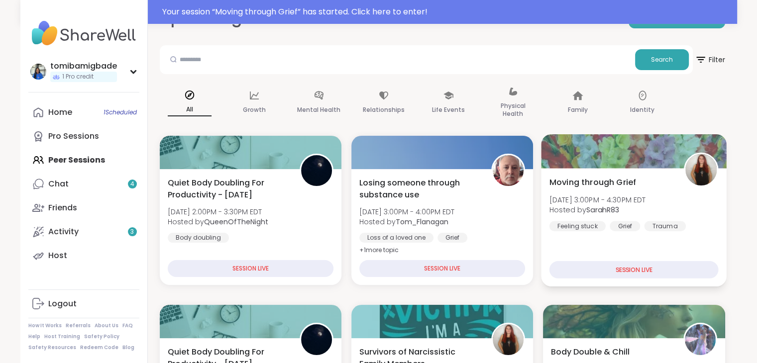
click at [566, 259] on div "Moving through Grief [DATE] 3:00PM - 4:30PM EDT Hosted by SarahR83 Feeling stuc…" at bounding box center [635, 227] width 186 height 118
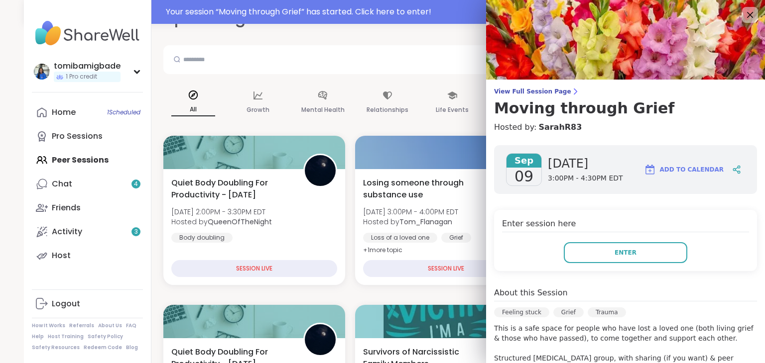
click at [566, 259] on button "Enter" at bounding box center [625, 252] width 123 height 21
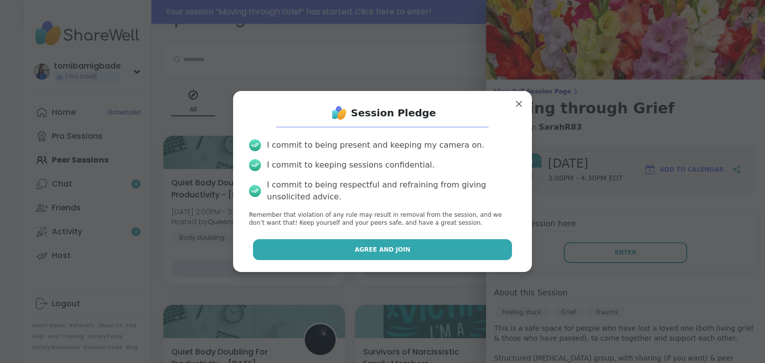
click at [341, 249] on button "Agree and Join" at bounding box center [382, 249] width 259 height 21
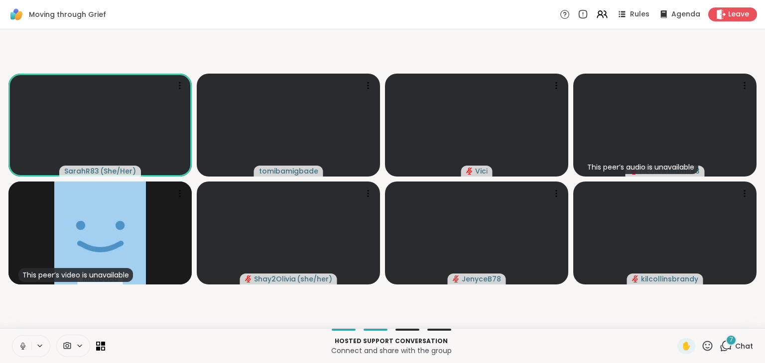
click at [24, 347] on icon at bounding box center [22, 346] width 5 height 3
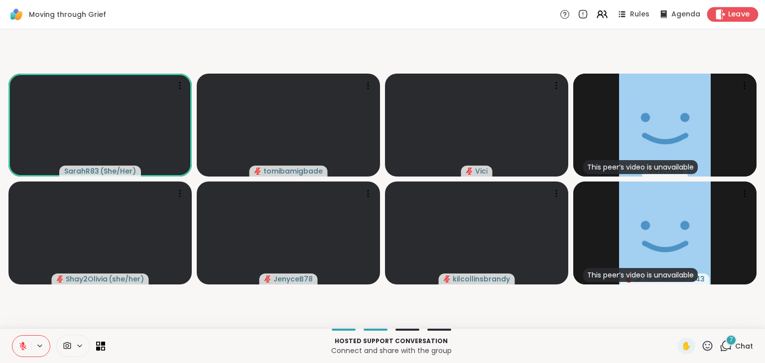
click at [566, 18] on span "Leave" at bounding box center [739, 14] width 22 height 10
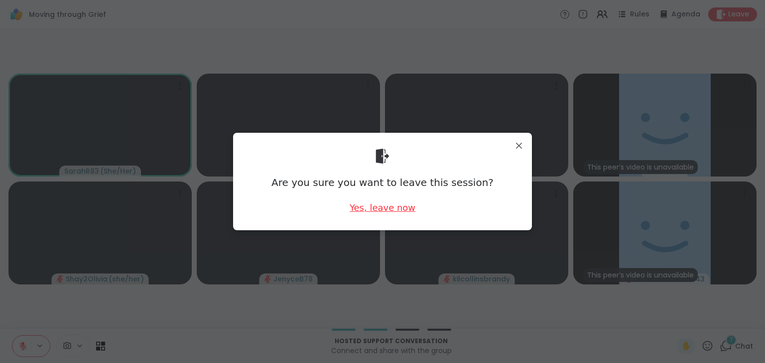
click at [379, 213] on div "Yes, leave now" at bounding box center [383, 208] width 66 height 12
